Goal: Transaction & Acquisition: Book appointment/travel/reservation

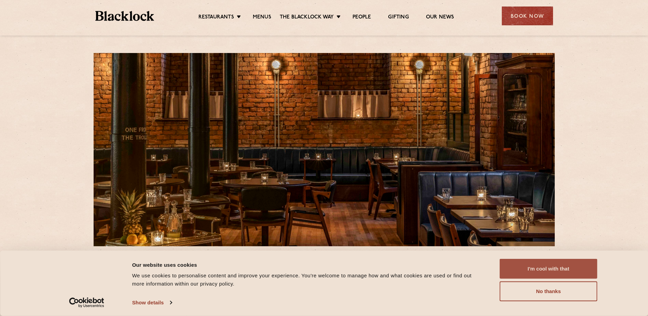
click at [542, 272] on button "I'm cool with that" at bounding box center [549, 268] width 98 height 20
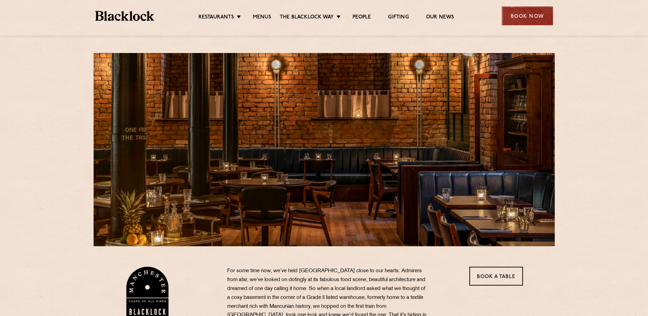
click at [529, 14] on div "Book Now" at bounding box center [527, 15] width 51 height 19
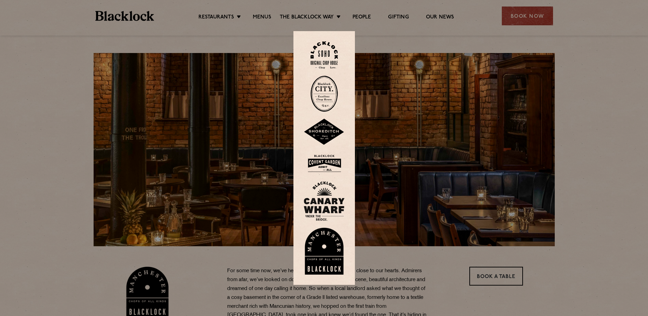
click at [324, 250] on img at bounding box center [324, 250] width 41 height 47
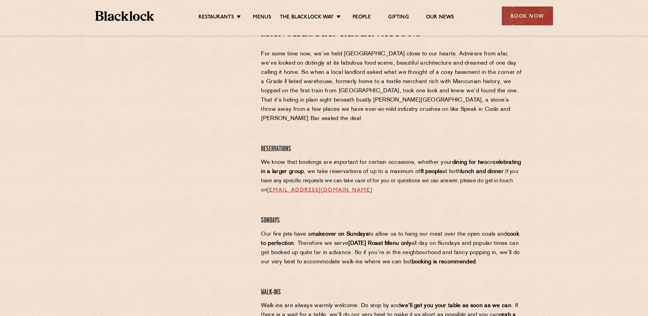
scroll to position [273, 0]
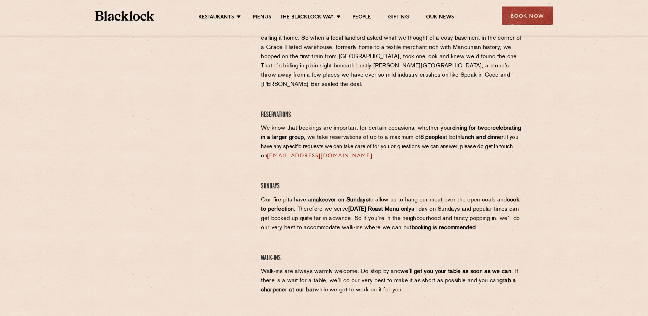
click at [478, 274] on p "Walk-ins are always warmly welcome. Do stop by and we’ll get you your table as …" at bounding box center [392, 281] width 262 height 28
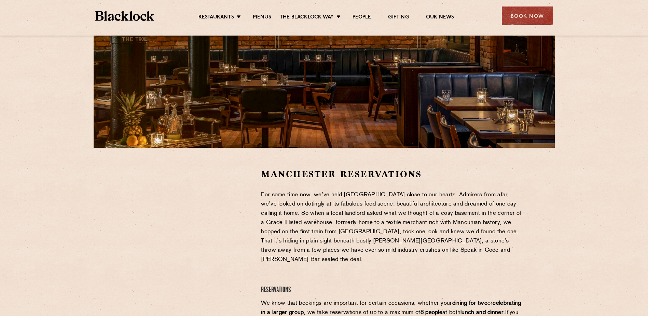
scroll to position [34, 0]
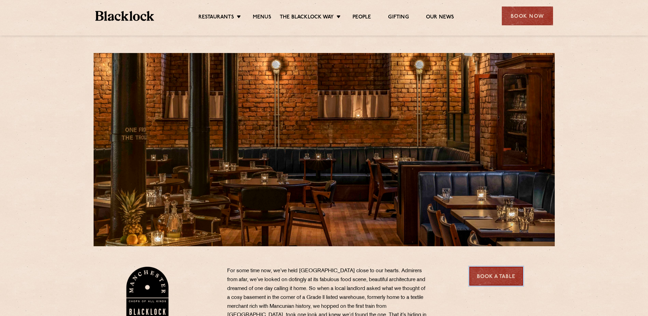
click at [493, 271] on link "Book a Table" at bounding box center [496, 275] width 54 height 19
